Goal: Information Seeking & Learning: Learn about a topic

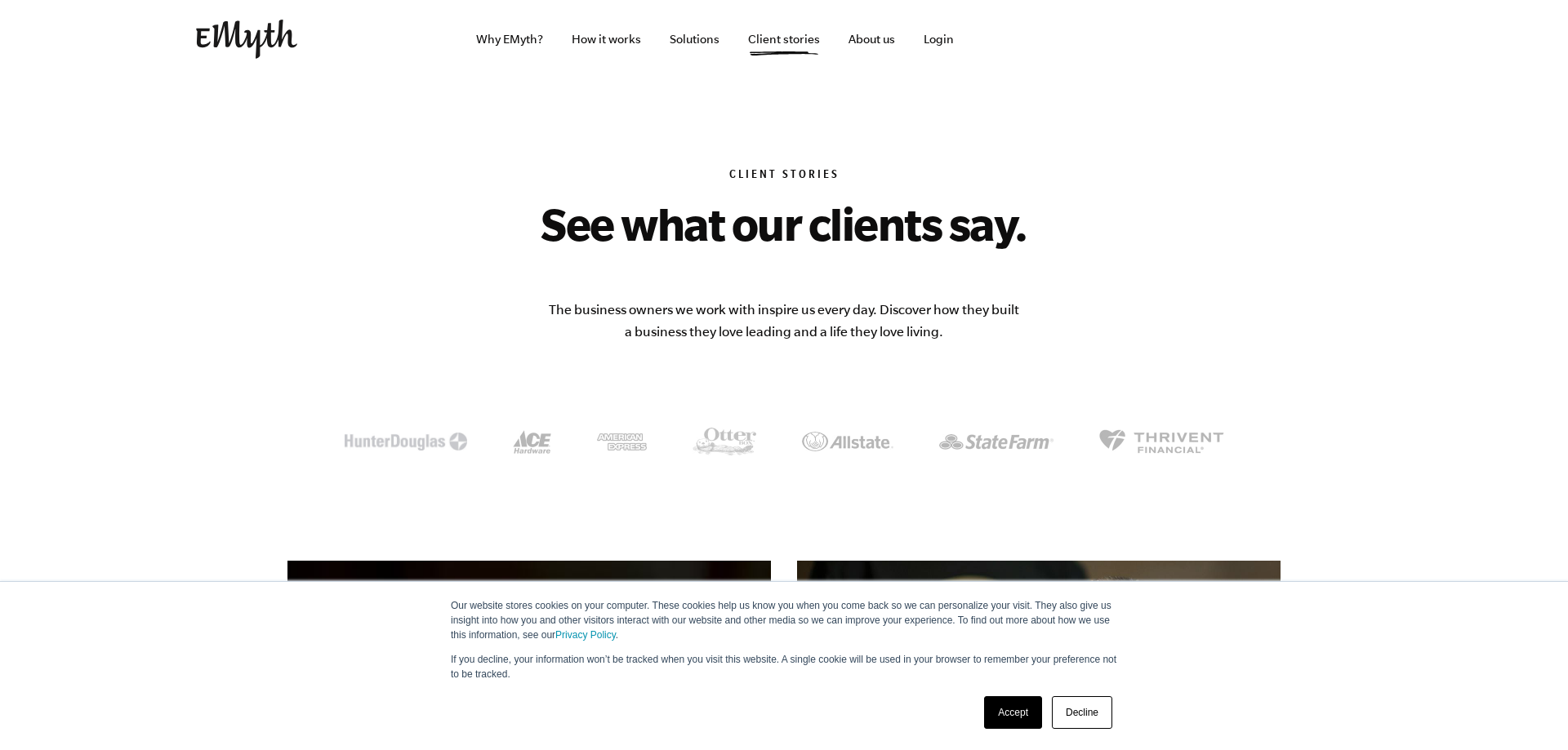
click at [1068, 715] on link "Decline" at bounding box center [1082, 712] width 60 height 33
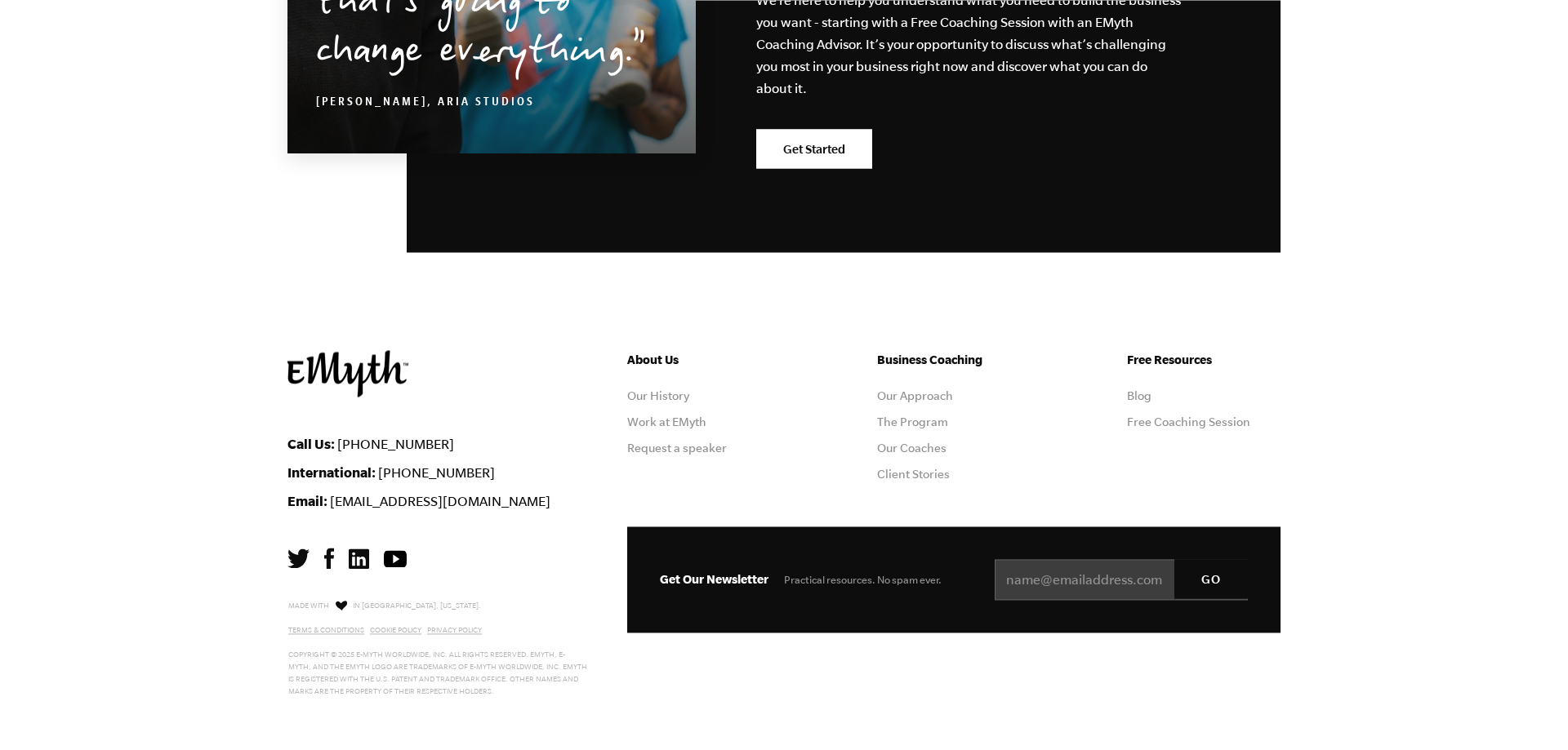
scroll to position [2002, 0]
drag, startPoint x: 369, startPoint y: 605, endPoint x: 422, endPoint y: 605, distance: 53.0
click at [422, 605] on p "Made with in Ashland, Oregon. Terms & Conditions Cookie Policy Privacy Policy C…" at bounding box center [438, 648] width 300 height 100
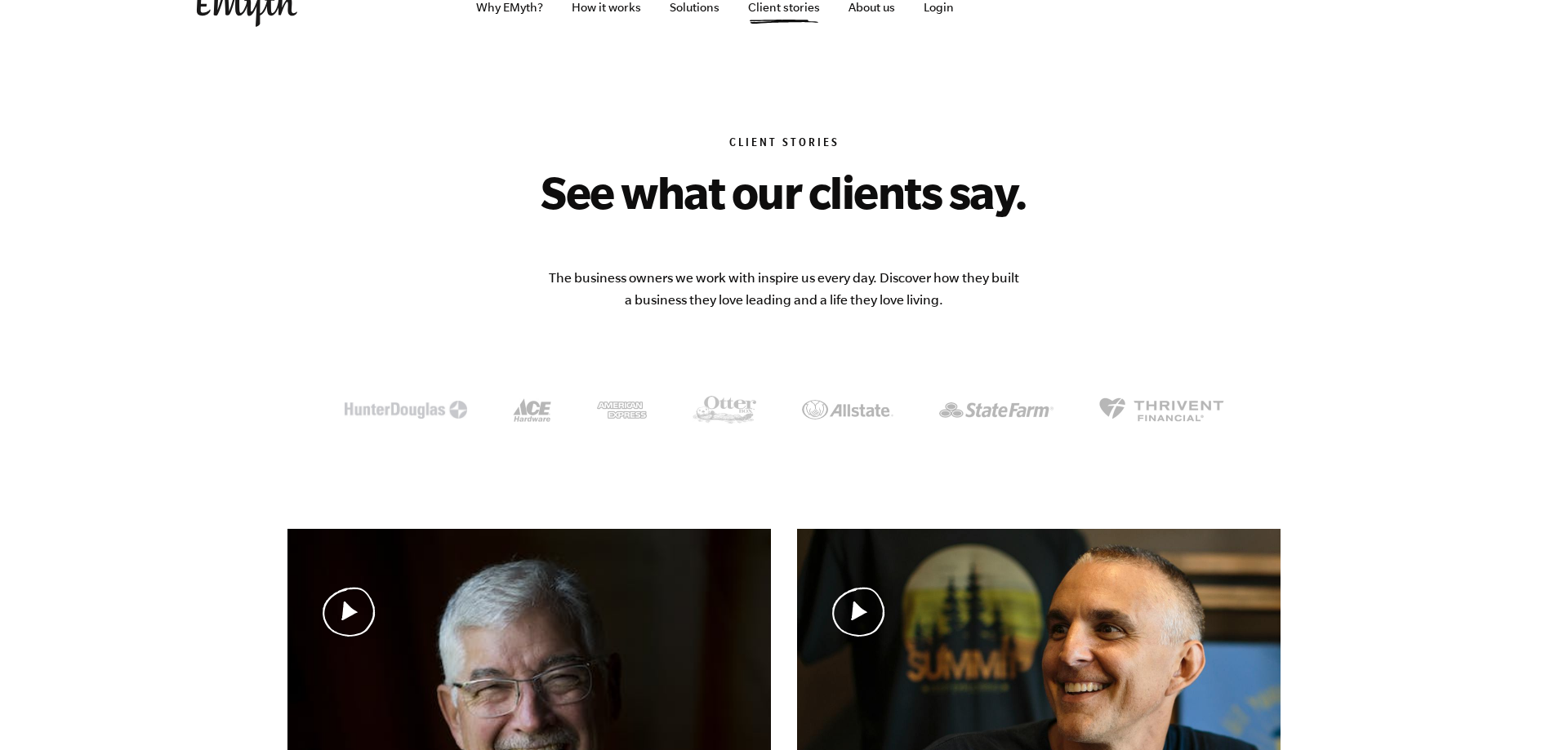
scroll to position [0, 0]
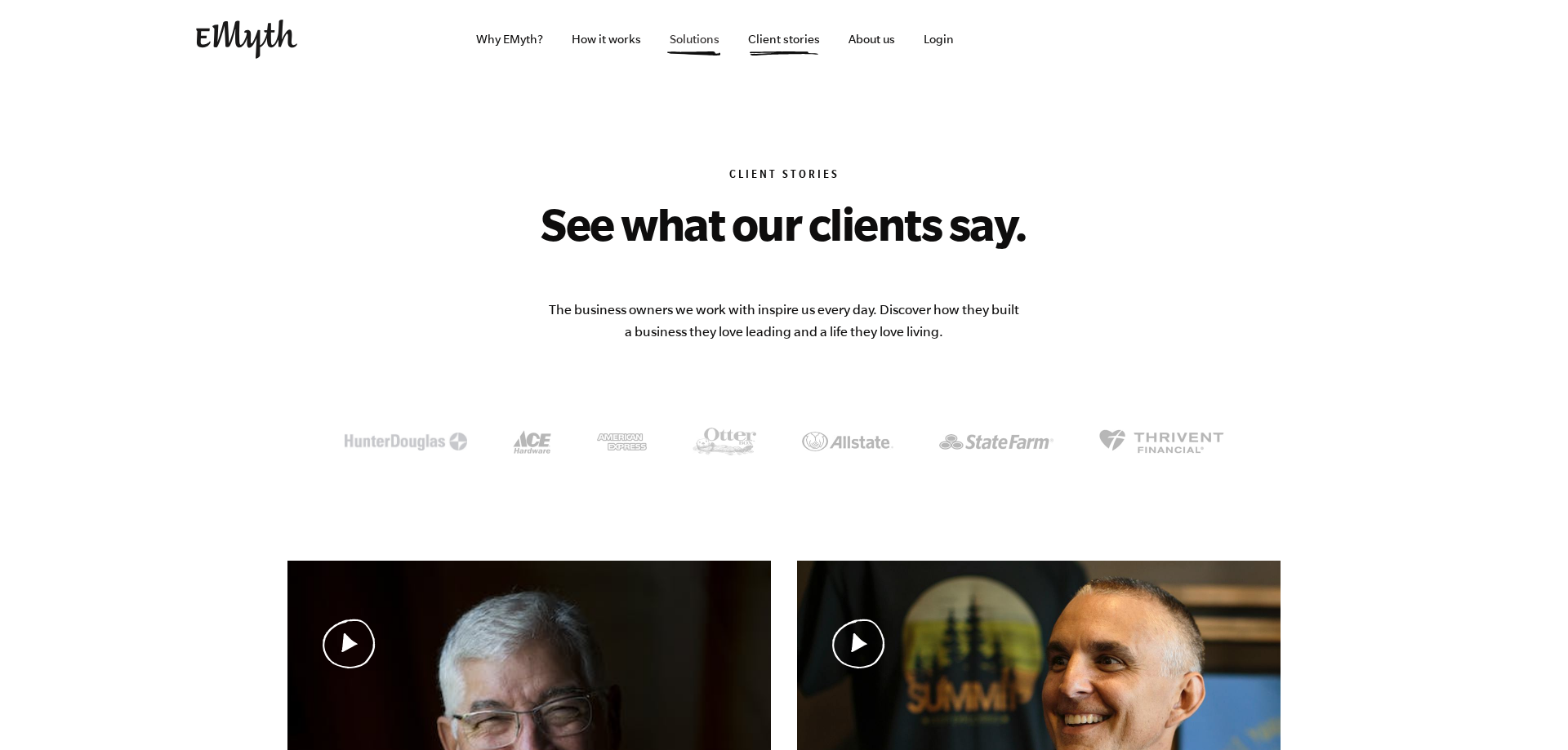
click at [699, 39] on link "Solutions" at bounding box center [694, 38] width 76 height 78
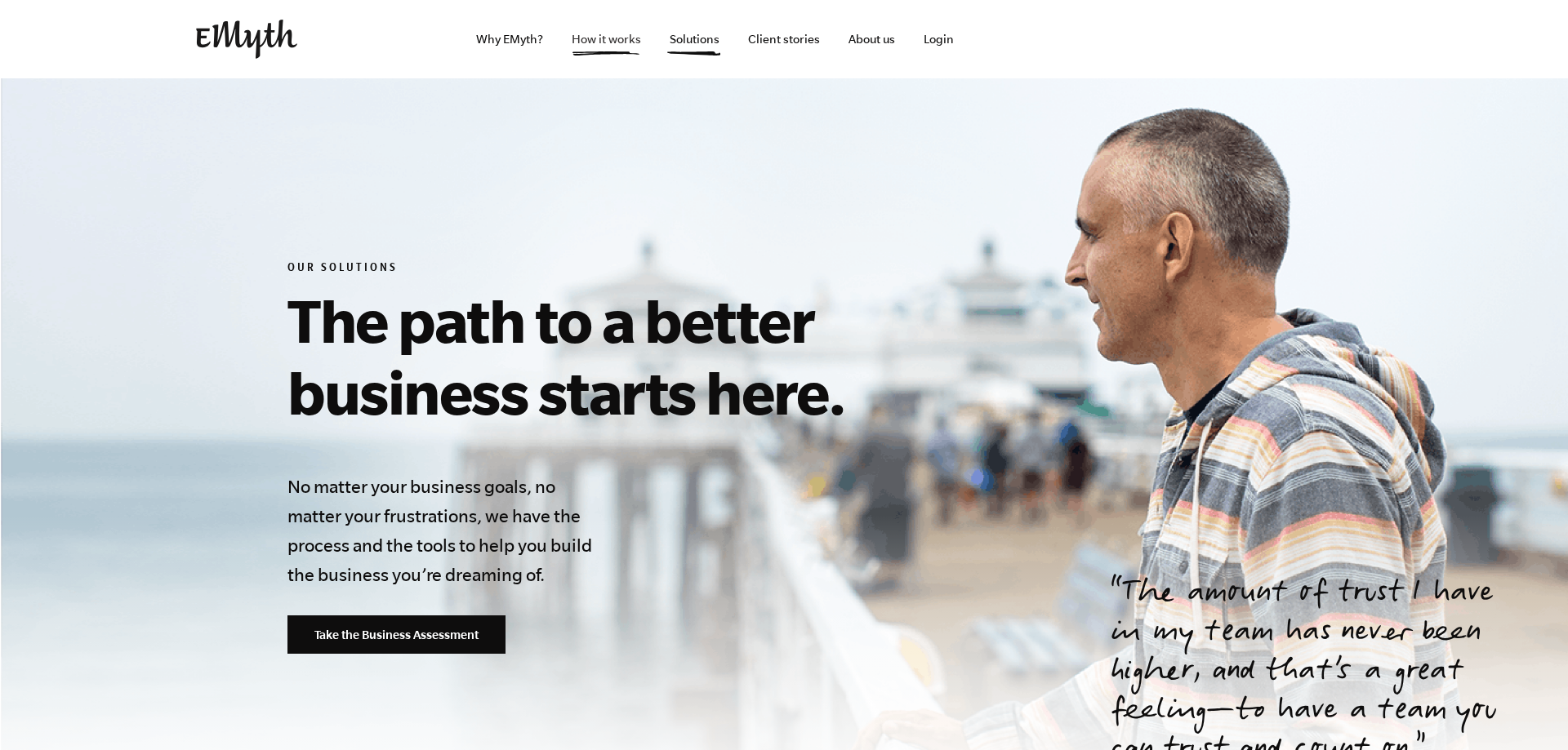
click at [602, 47] on link "How it works" at bounding box center [607, 38] width 96 height 78
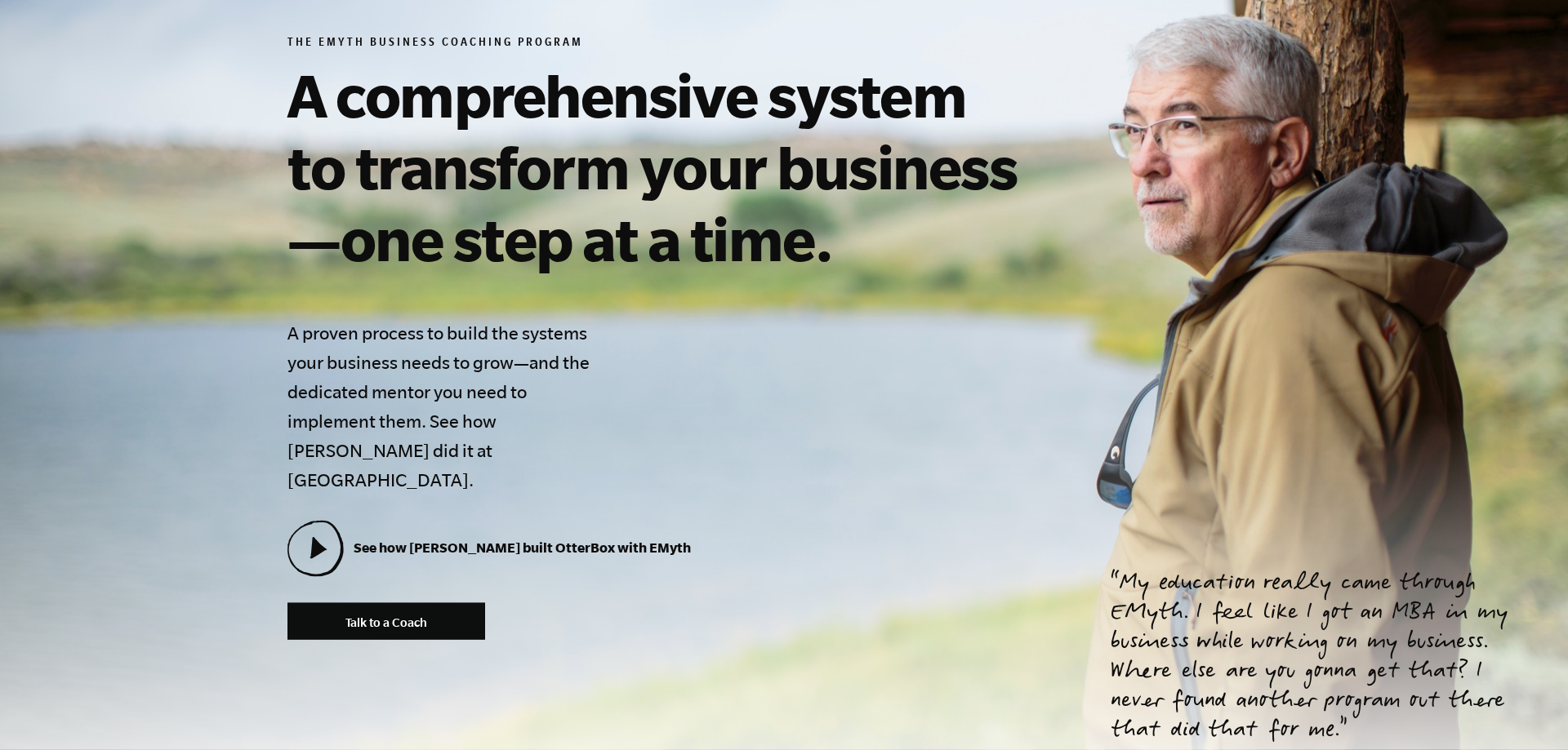
scroll to position [274, 0]
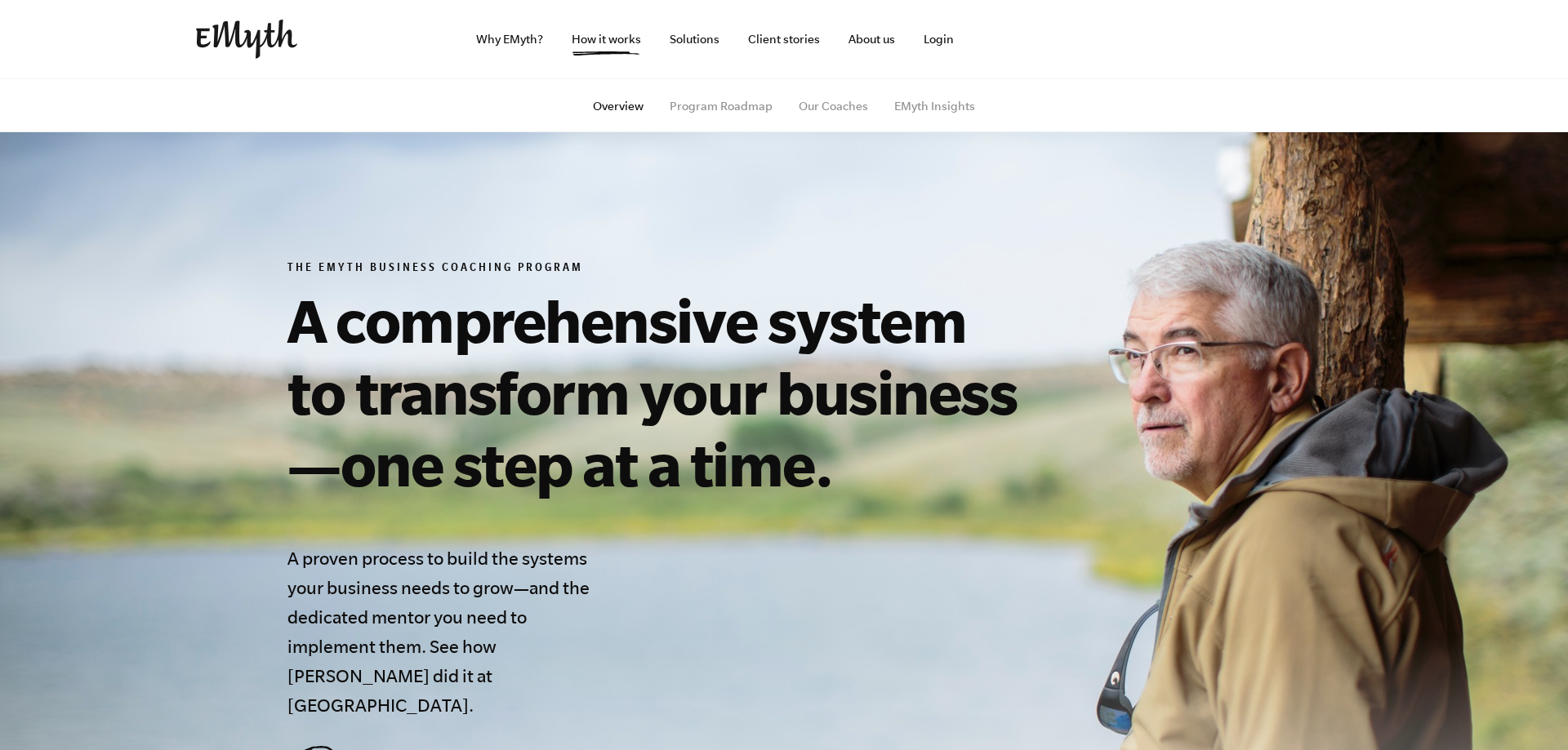
scroll to position [274, 0]
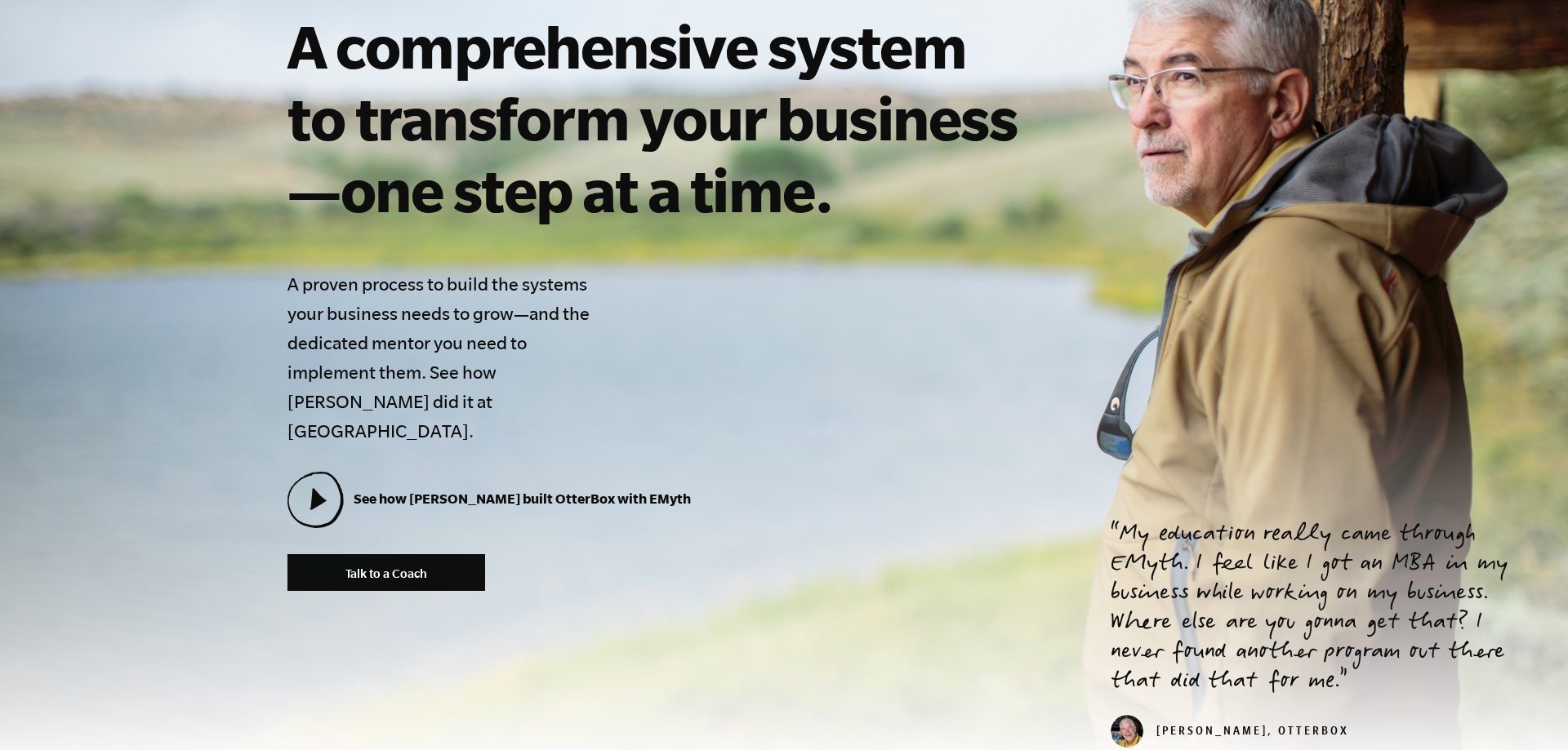
click at [1331, 702] on blockquote "My education really came through EMyth. I feel like I got an MBA in my business…" at bounding box center [1319, 635] width 418 height 226
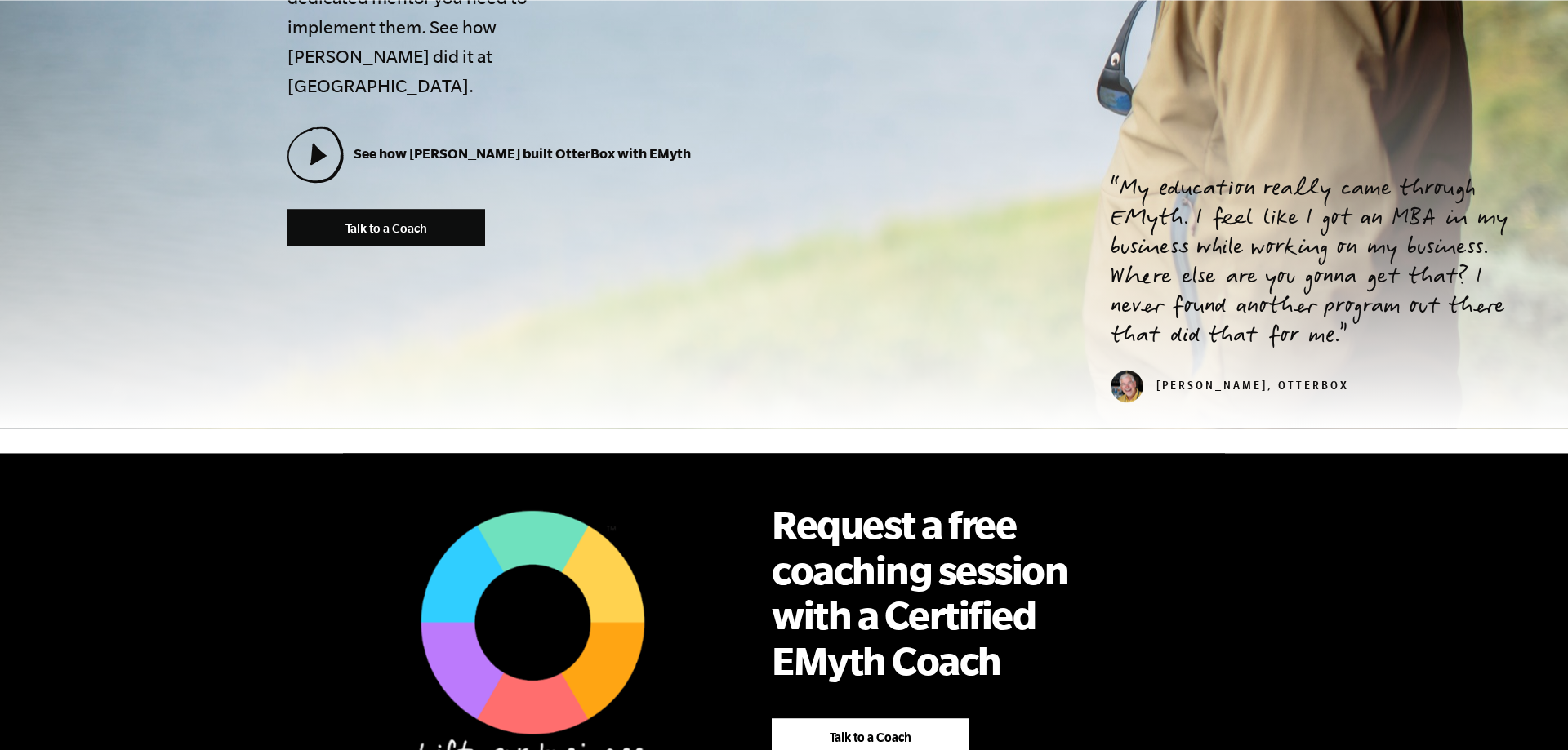
scroll to position [746, 0]
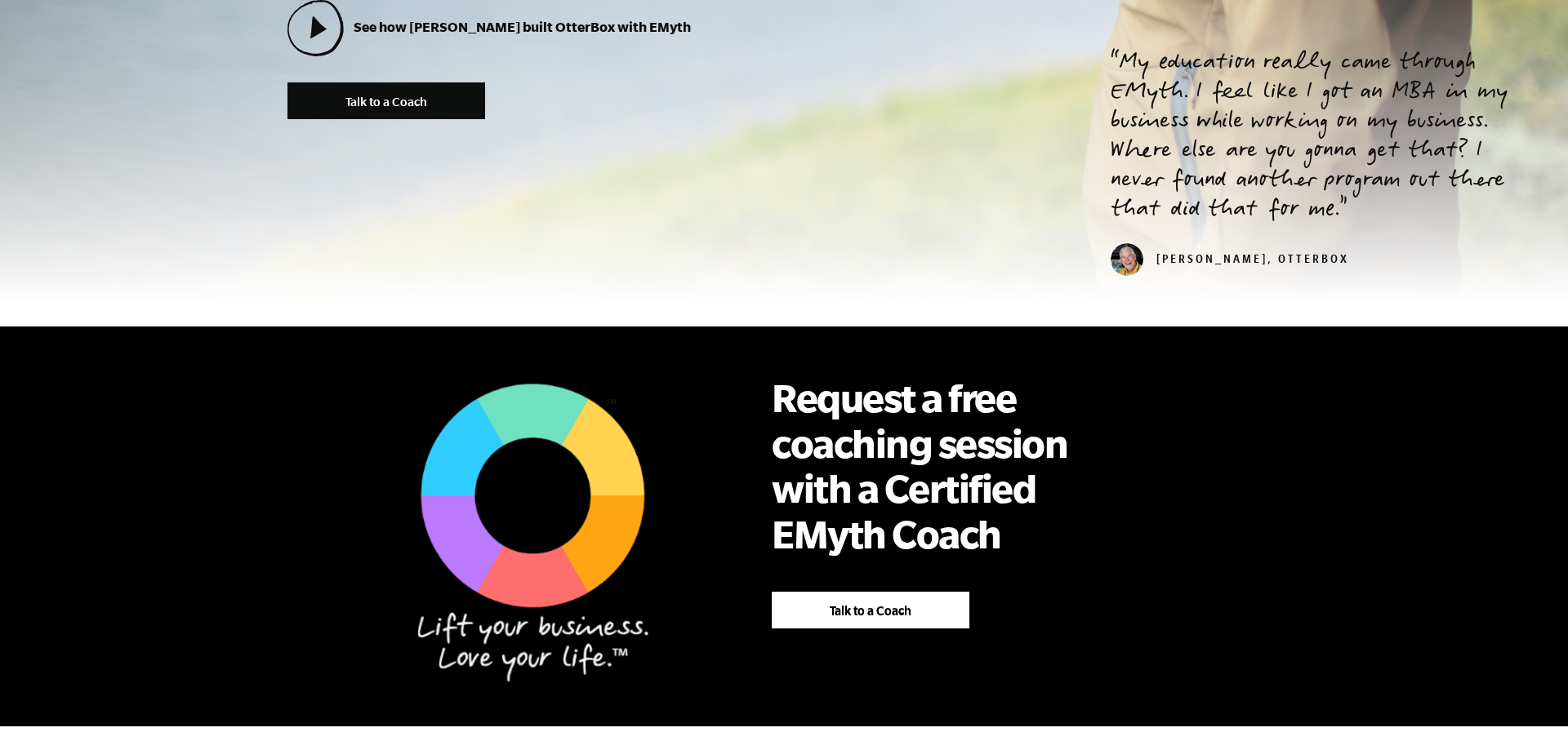
drag, startPoint x: 1151, startPoint y: 237, endPoint x: 1368, endPoint y: 238, distance: 217.0
click at [1368, 238] on blockquote "My education really came through EMyth. I feel like I got an MBA in my business…" at bounding box center [1319, 162] width 418 height 226
copy cite "[PERSON_NAME], OtterBox"
